Goal: Check status: Check status

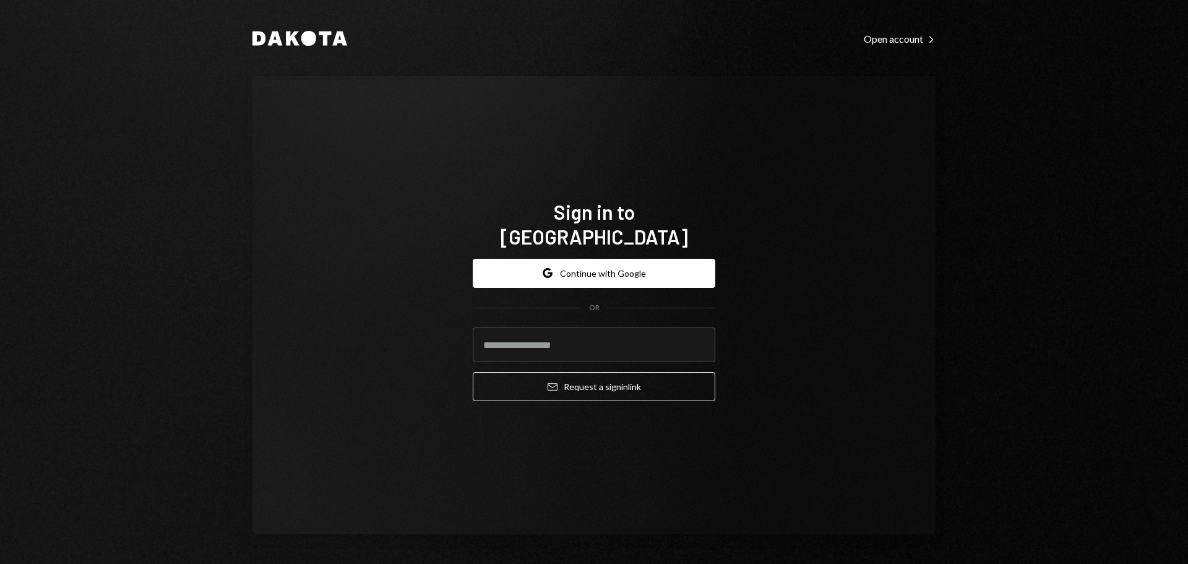
click at [575, 353] on form "Google Continue with Google OR Email Request a sign in link" at bounding box center [594, 330] width 243 height 143
click at [577, 343] on input "email" at bounding box center [594, 344] width 243 height 35
click at [580, 340] on input "email" at bounding box center [594, 344] width 243 height 35
click at [629, 335] on input "email" at bounding box center [594, 344] width 243 height 35
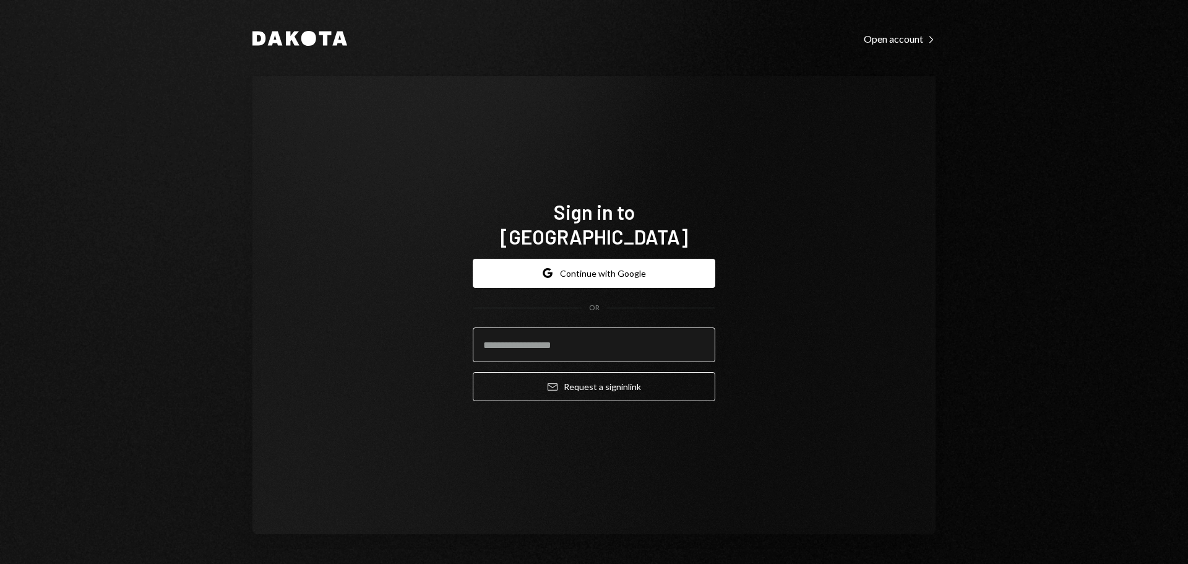
click at [630, 335] on input "email" at bounding box center [594, 344] width 243 height 35
click at [0, 563] on com-1password-button at bounding box center [0, 564] width 0 height 0
click at [603, 342] on input "email" at bounding box center [594, 344] width 243 height 35
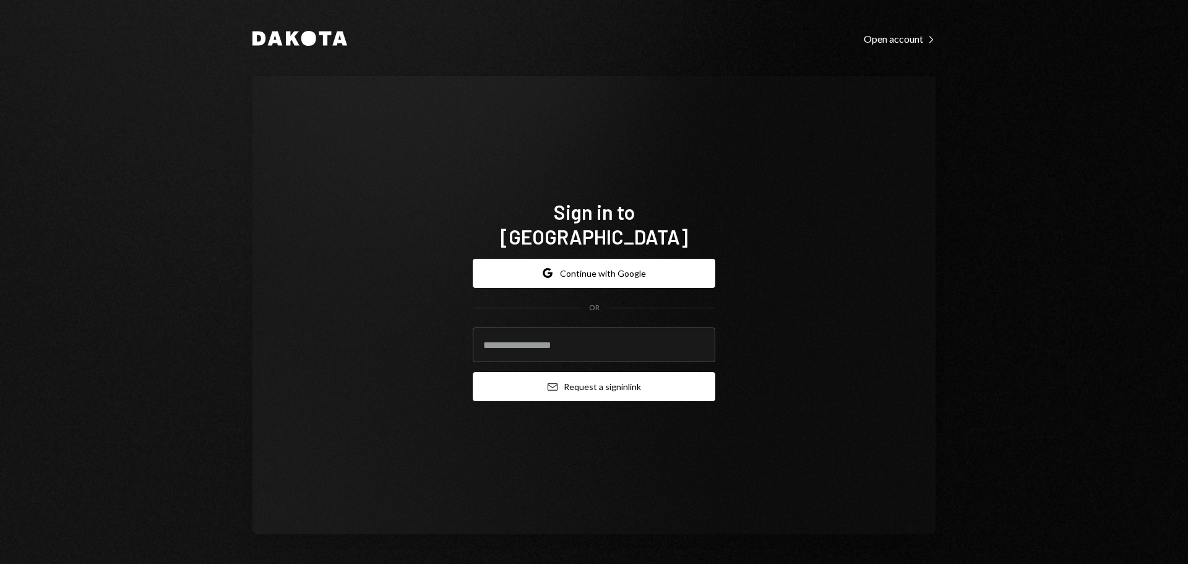
drag, startPoint x: 760, startPoint y: 421, endPoint x: 590, endPoint y: 373, distance: 176.3
click at [761, 422] on div "Sign in to [GEOGRAPHIC_DATA] Google Continue with Google OR Email Request a sig…" at bounding box center [593, 305] width 683 height 458
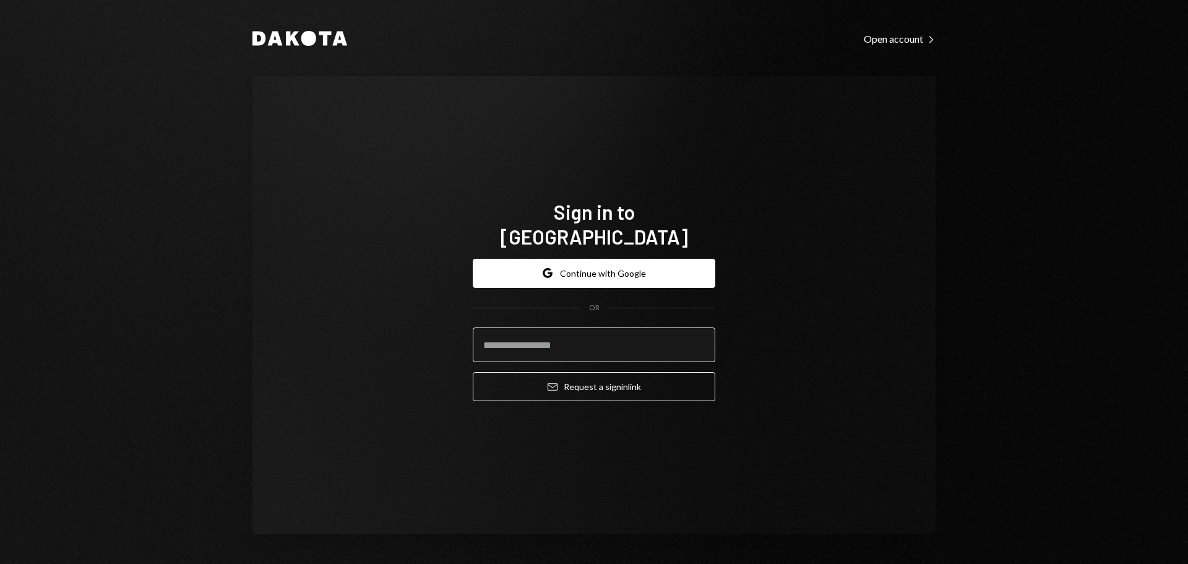
click at [584, 332] on input "email" at bounding box center [594, 344] width 243 height 35
type input "**********"
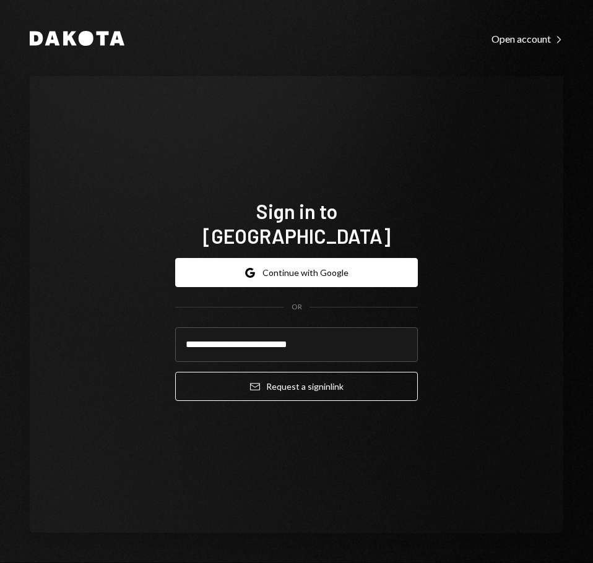
click at [297, 392] on div "**********" at bounding box center [296, 329] width 243 height 163
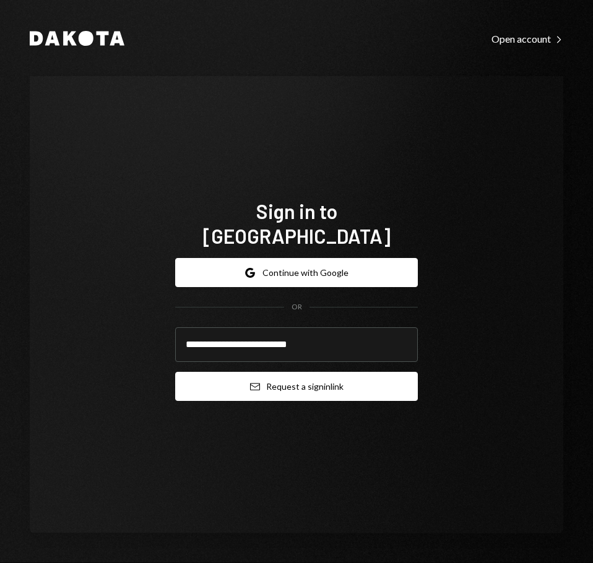
click at [315, 386] on button "Email Request a sign in link" at bounding box center [296, 386] width 243 height 29
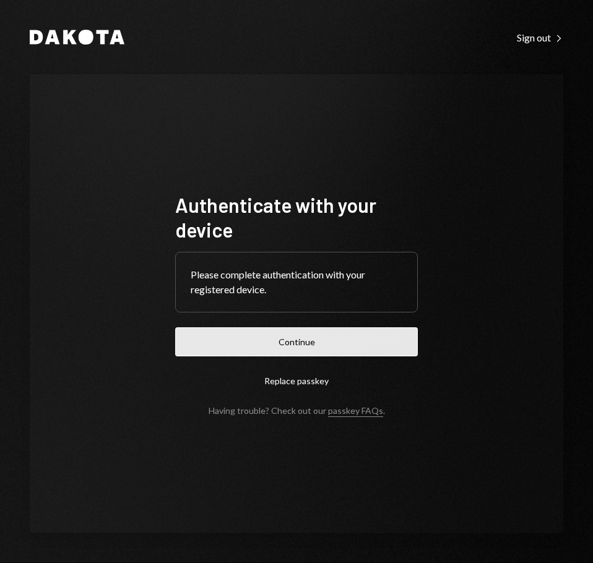
click at [291, 343] on button "Continue" at bounding box center [296, 341] width 243 height 29
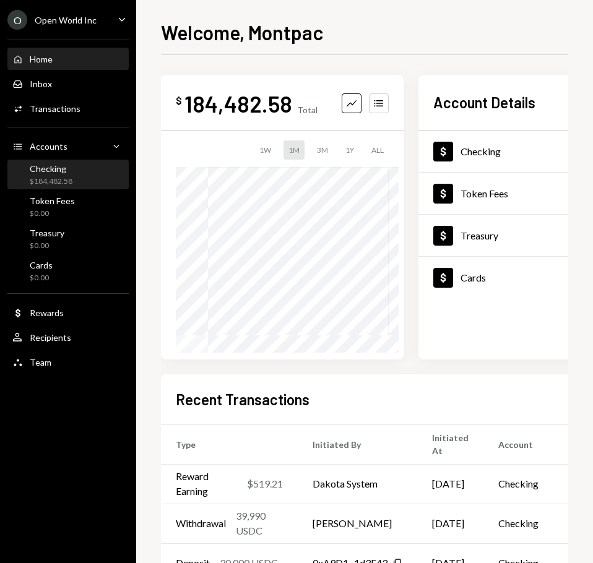
click at [68, 177] on div "$184,482.58" at bounding box center [51, 181] width 43 height 11
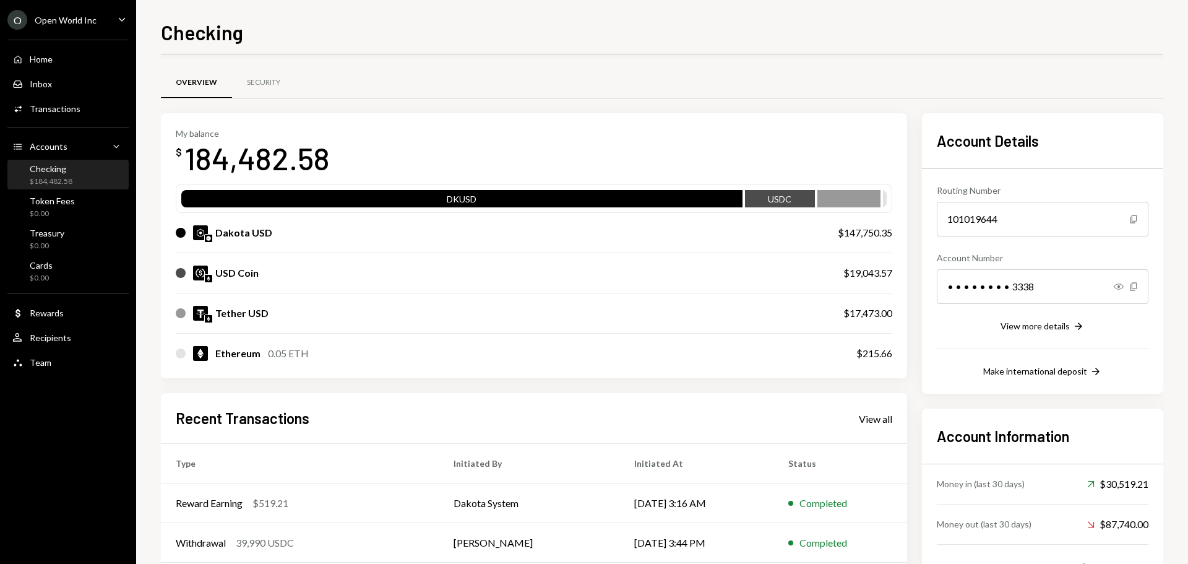
scroll to position [142, 0]
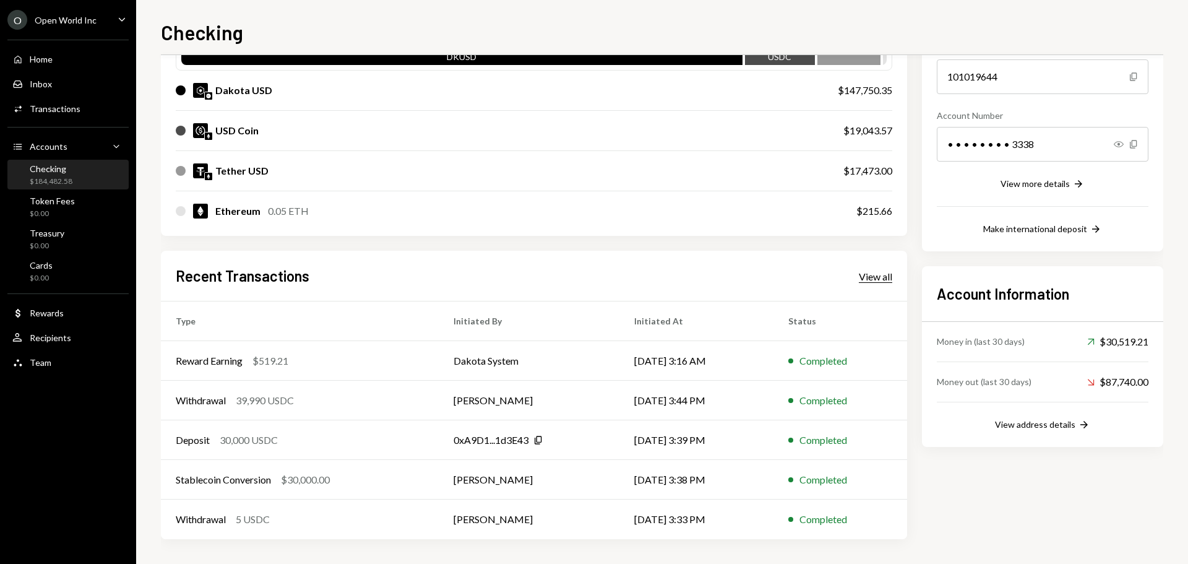
click at [868, 274] on div "View all" at bounding box center [875, 276] width 33 height 12
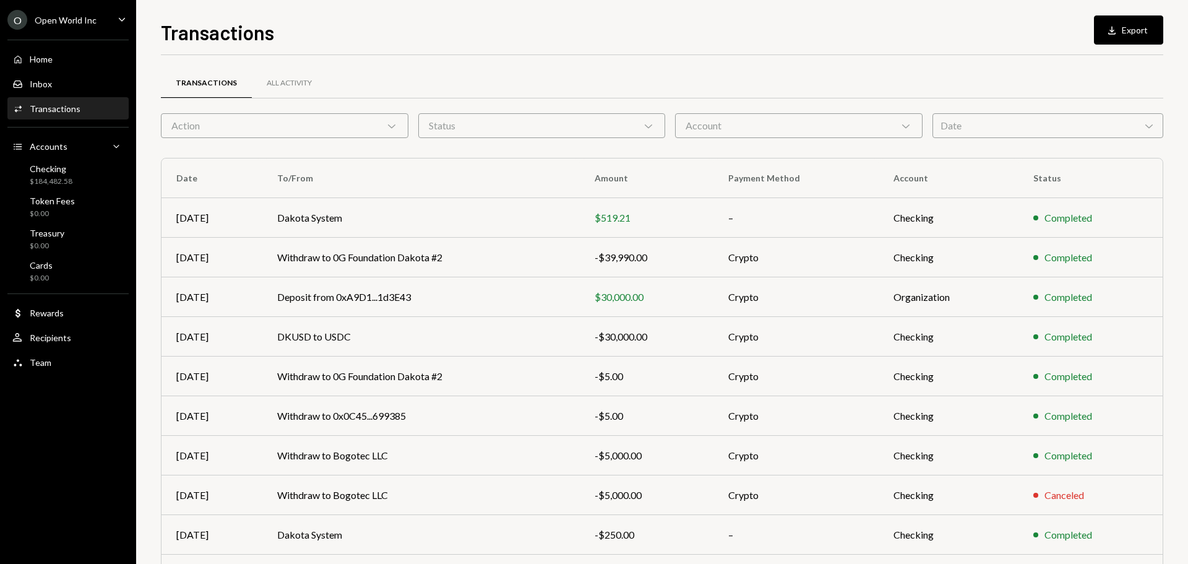
click at [960, 126] on div "Date Chevron Down" at bounding box center [1048, 125] width 231 height 25
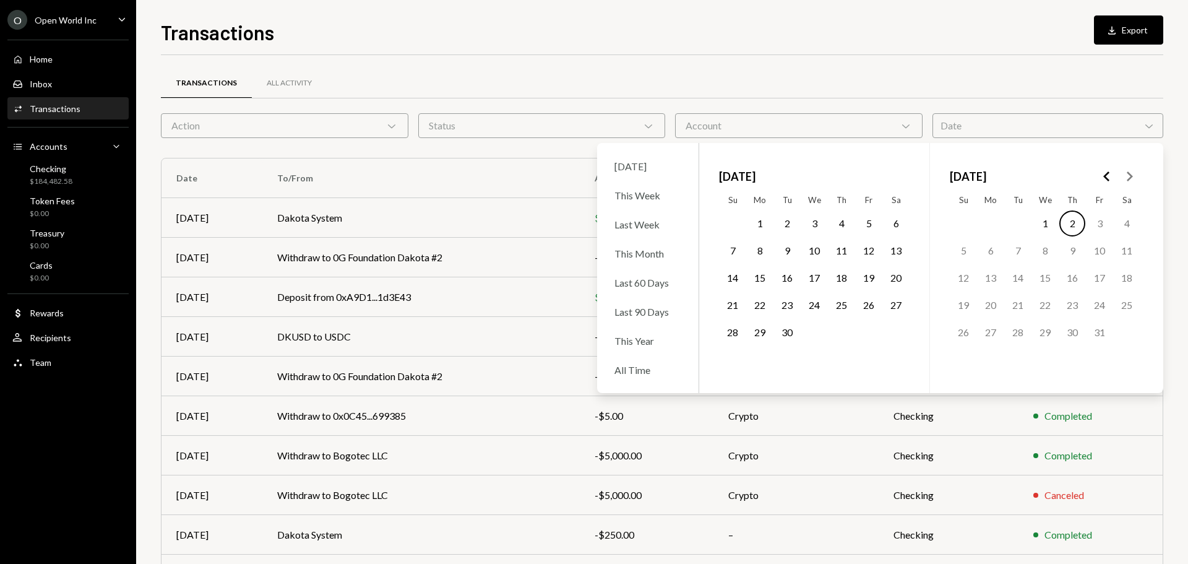
click at [1113, 173] on icon "Go to the Previous Month" at bounding box center [1107, 176] width 15 height 15
click at [1123, 173] on icon "Go to the Next Month" at bounding box center [1129, 176] width 15 height 15
click at [845, 225] on button "1" at bounding box center [842, 223] width 26 height 26
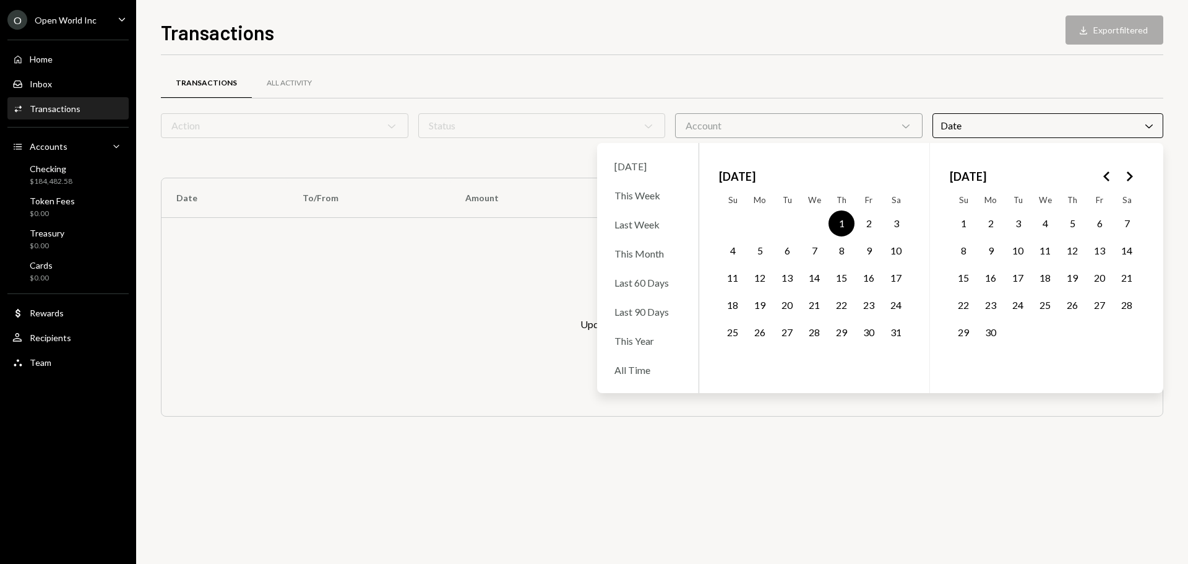
click at [897, 331] on button "31" at bounding box center [896, 332] width 26 height 26
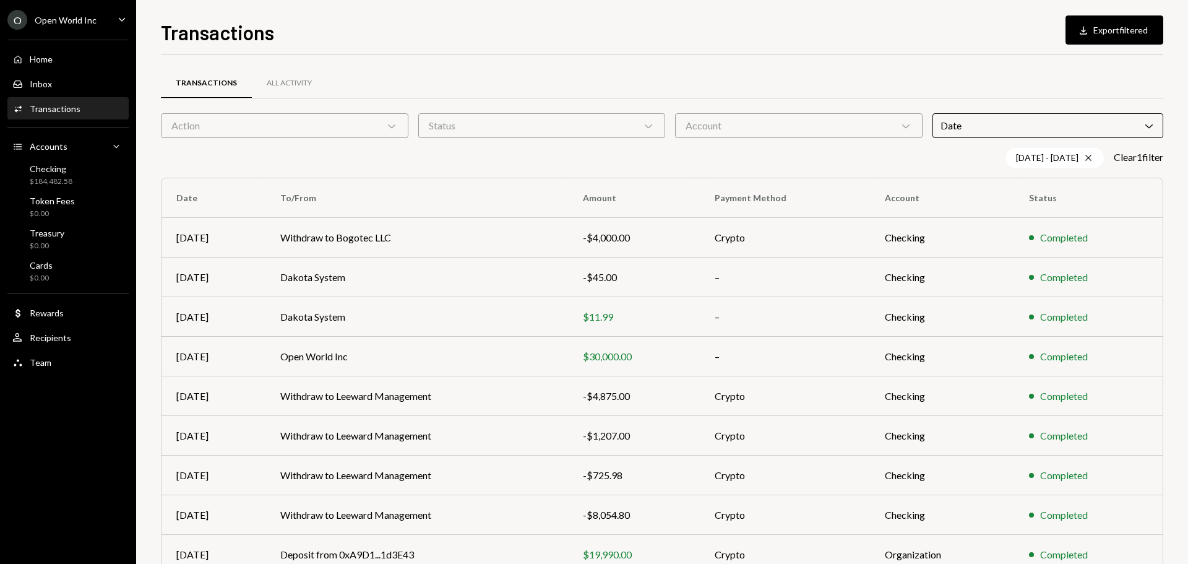
click at [811, 90] on div "Transactions All Activity" at bounding box center [662, 83] width 1002 height 32
click at [728, 131] on div "Account Chevron Down" at bounding box center [799, 125] width 248 height 25
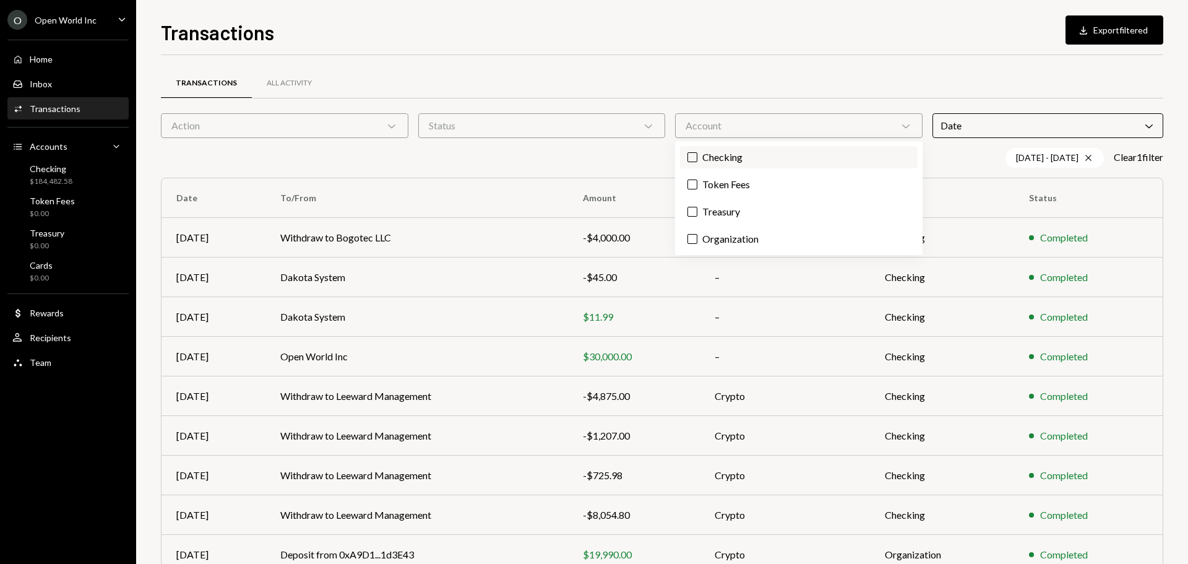
click at [735, 157] on label "Checking" at bounding box center [799, 157] width 238 height 22
click at [697, 157] on button "Checking" at bounding box center [693, 157] width 10 height 10
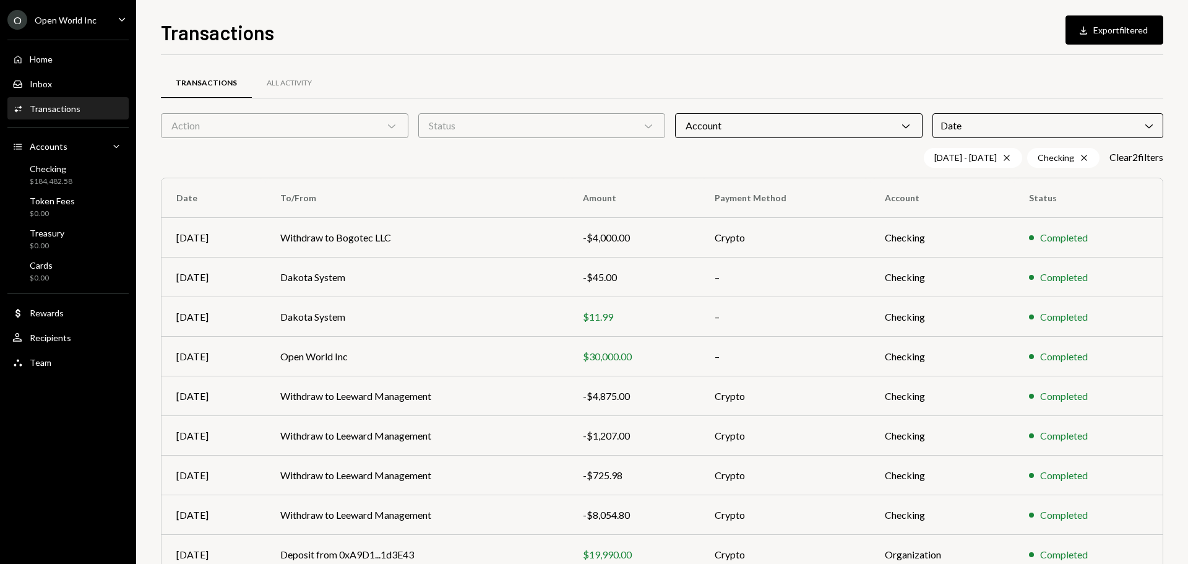
click at [622, 130] on div "Status Chevron Down" at bounding box center [542, 125] width 248 height 25
click at [553, 157] on label "Completed" at bounding box center [542, 157] width 238 height 22
click at [441, 157] on button "Completed" at bounding box center [436, 157] width 10 height 10
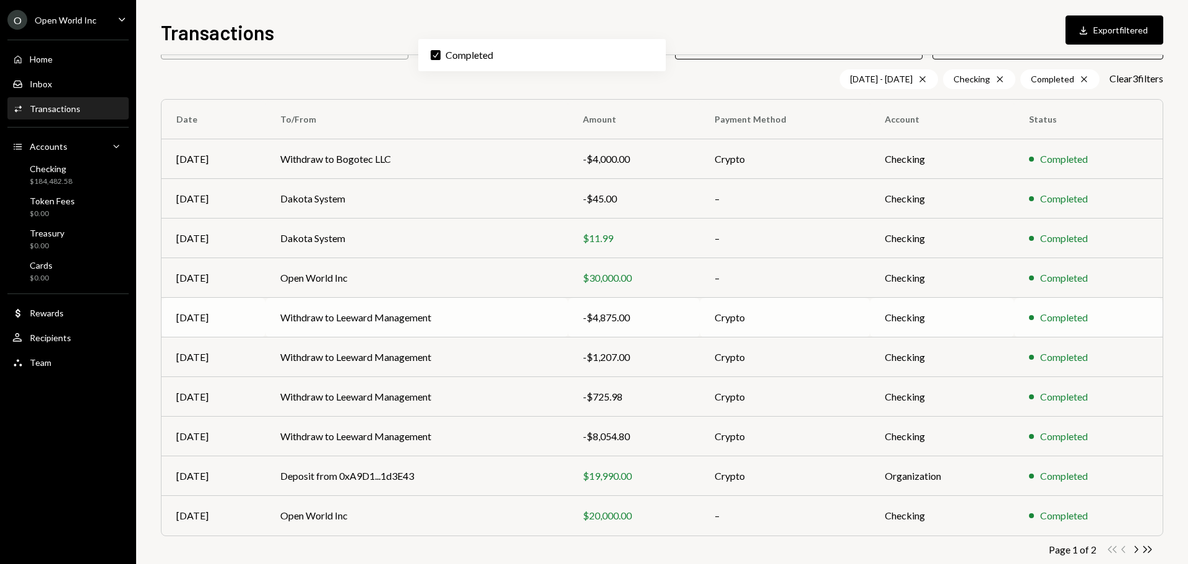
scroll to position [102, 0]
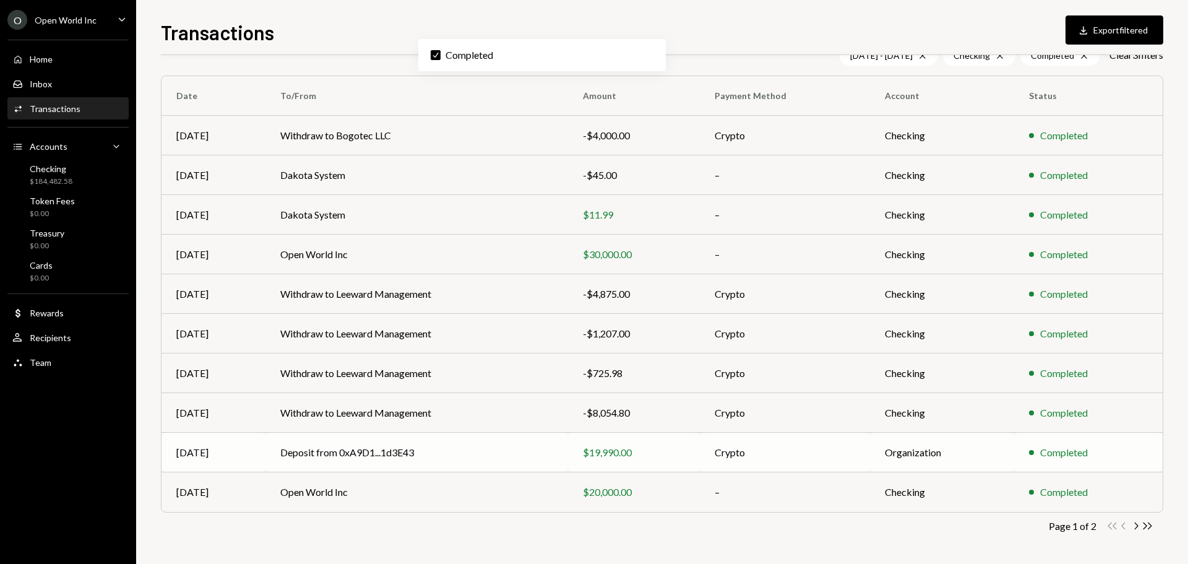
click at [653, 444] on td "$19,990.00" at bounding box center [634, 453] width 132 height 40
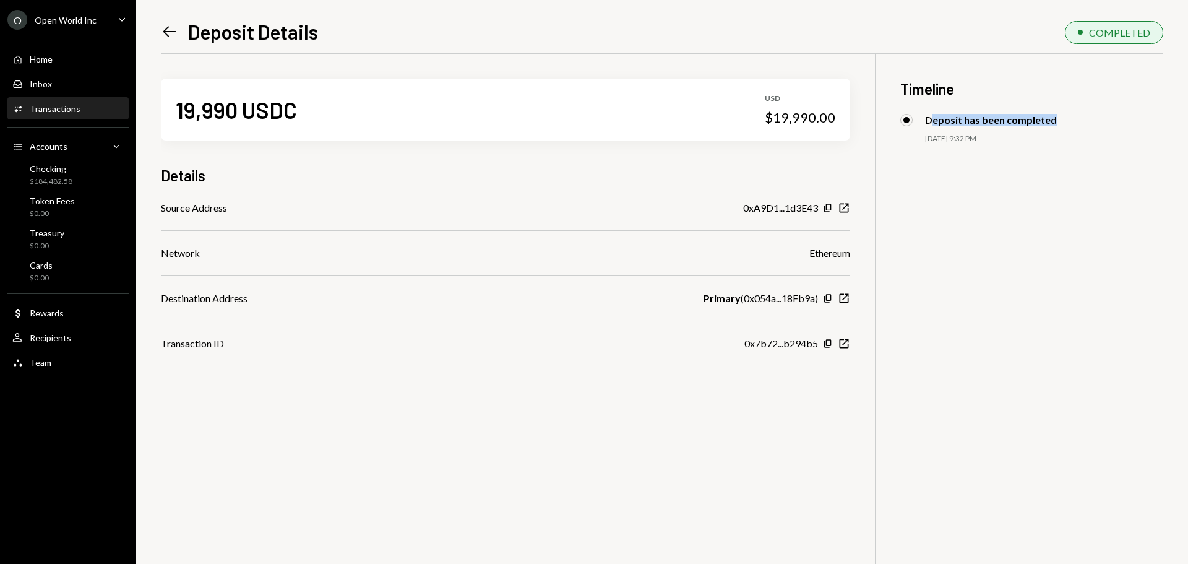
drag, startPoint x: 1019, startPoint y: 125, endPoint x: 1069, endPoint y: 124, distance: 50.1
click at [1069, 124] on div "Deposit has been completed" at bounding box center [1031, 120] width 263 height 12
click at [995, 194] on div "19,990 USDC USD $19,990.00 Details Source Address 0xA9D1...1d3E43 Copy New Wind…" at bounding box center [662, 336] width 1002 height 564
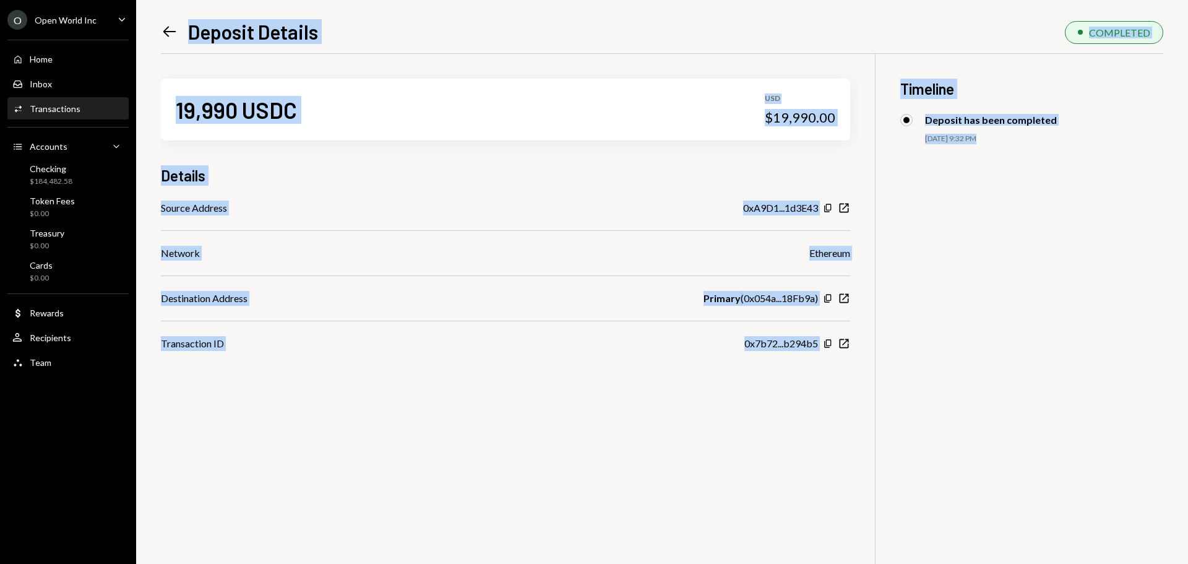
drag, startPoint x: 158, startPoint y: 19, endPoint x: 1179, endPoint y: 369, distance: 1079.5
click at [1179, 369] on div "Left Arrow Deposit Details COMPLETED 19,990 USDC USD $19,990.00 Details Source …" at bounding box center [662, 282] width 1052 height 564
click at [1071, 374] on div "19,990 USDC USD $19,990.00 Details Source Address 0xA9D1...1d3E43 Copy New Wind…" at bounding box center [662, 336] width 1002 height 564
drag, startPoint x: 224, startPoint y: 113, endPoint x: 1124, endPoint y: 330, distance: 925.6
click at [1124, 330] on div "19,990 USDC USD $19,990.00 Details Source Address 0xA9D1...1d3E43 Copy New Wind…" at bounding box center [662, 336] width 1002 height 564
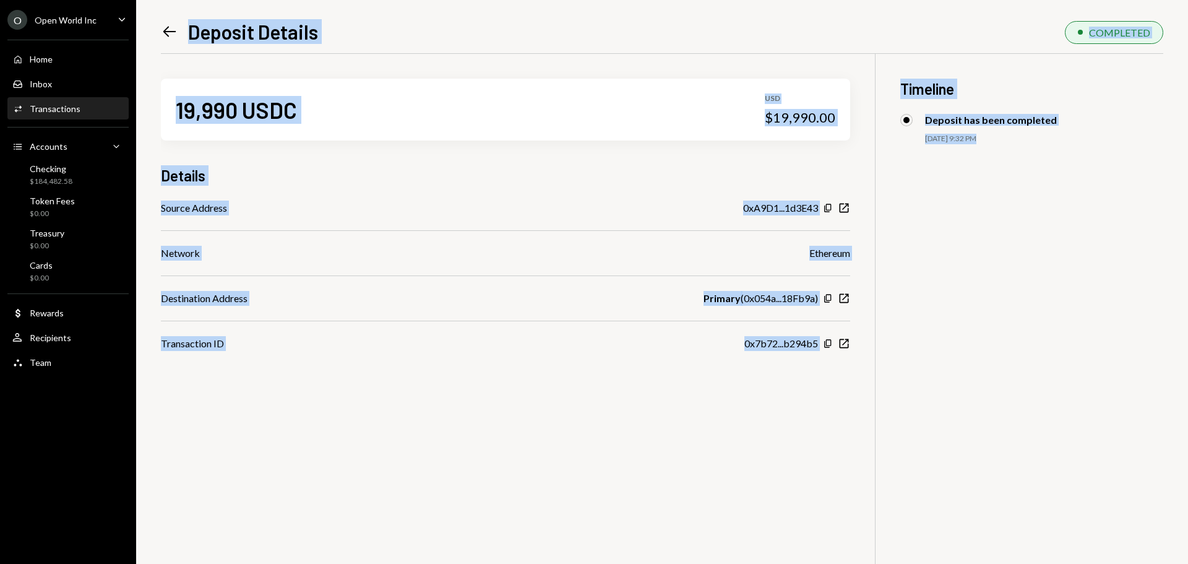
click at [1040, 281] on div "19,990 USDC USD $19,990.00 Details Source Address 0xA9D1...1d3E43 Copy New Wind…" at bounding box center [662, 336] width 1002 height 564
